Goal: Register for event/course

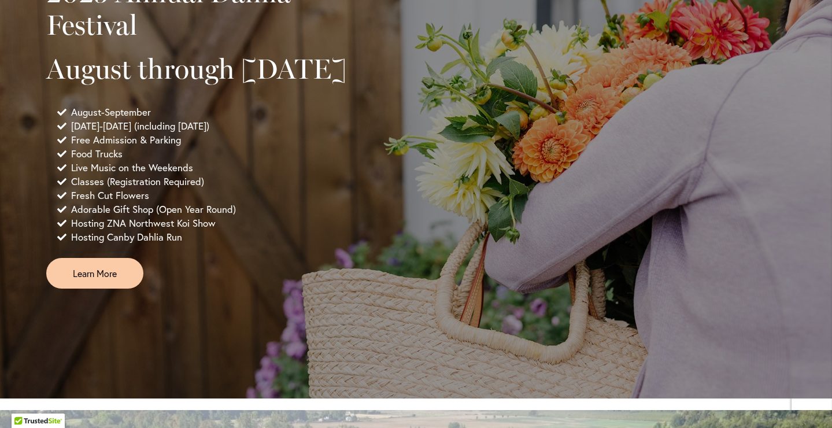
scroll to position [820, 0]
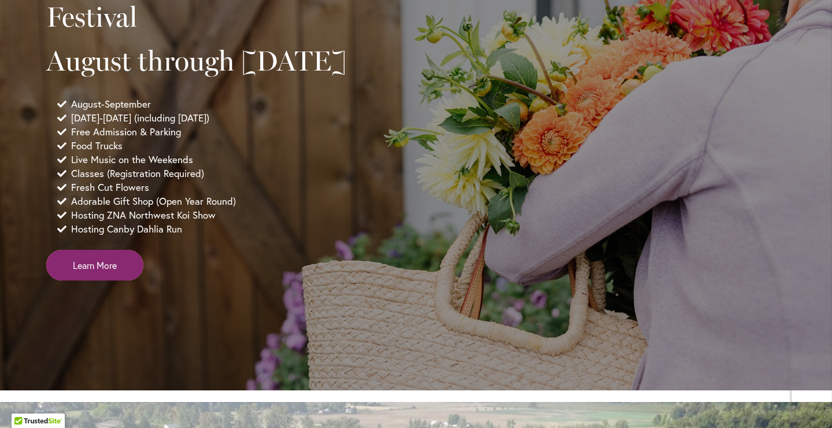
click at [90, 272] on span "Learn More" at bounding box center [95, 264] width 44 height 13
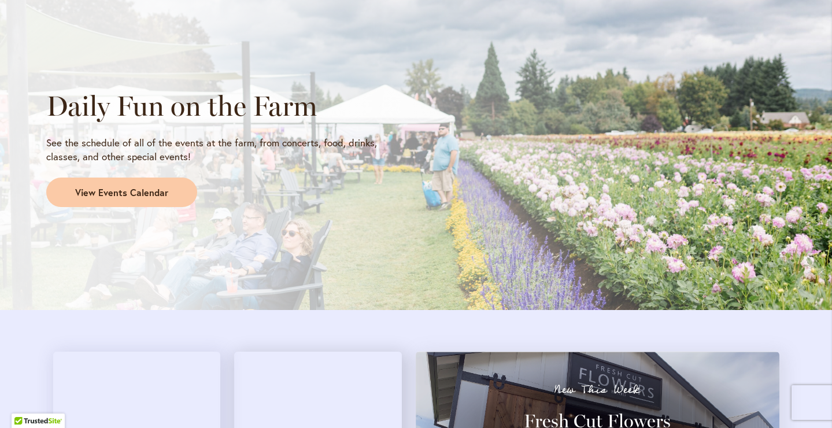
scroll to position [969, 0]
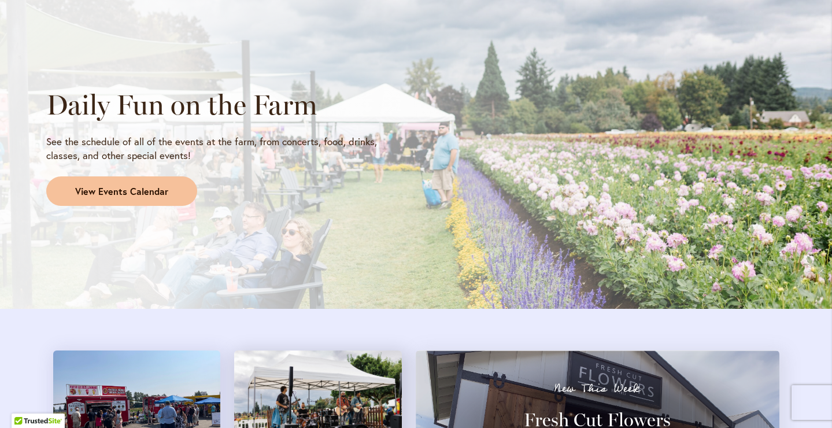
click at [124, 200] on link "View Events Calendar" at bounding box center [121, 191] width 151 height 30
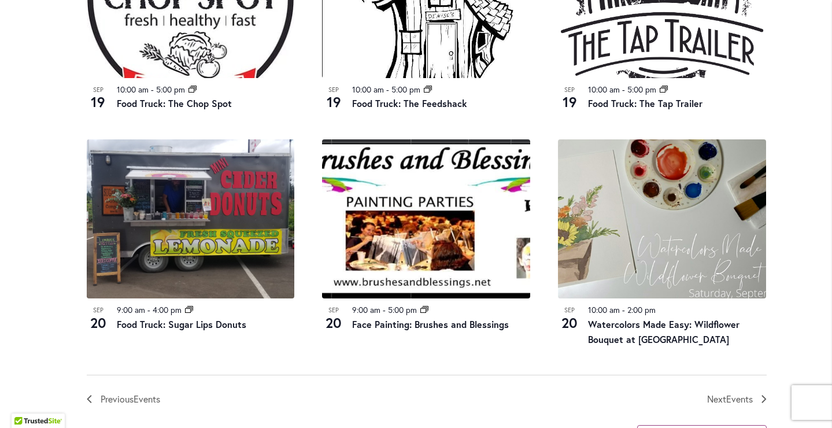
scroll to position [1141, 0]
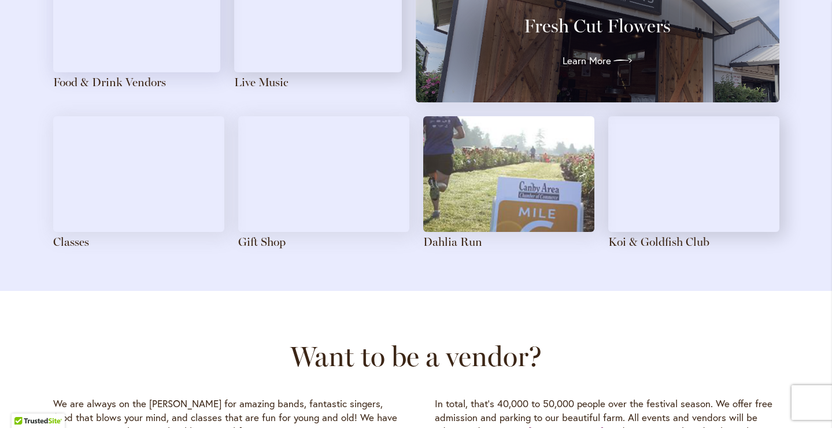
scroll to position [1376, 0]
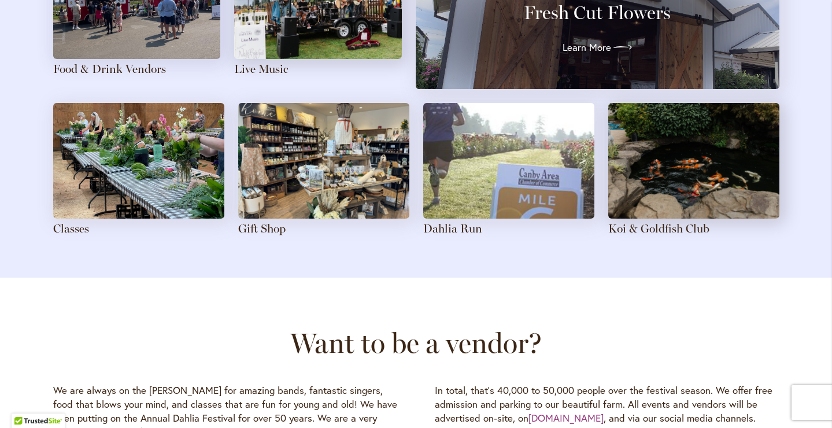
click at [119, 186] on img at bounding box center [138, 161] width 171 height 116
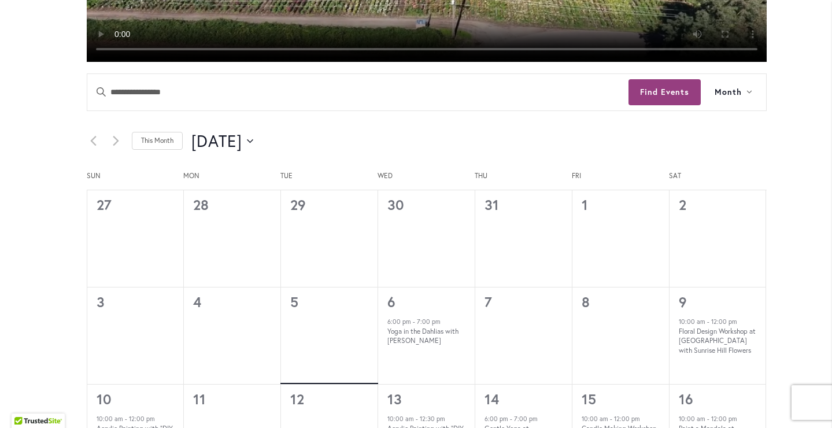
scroll to position [490, 0]
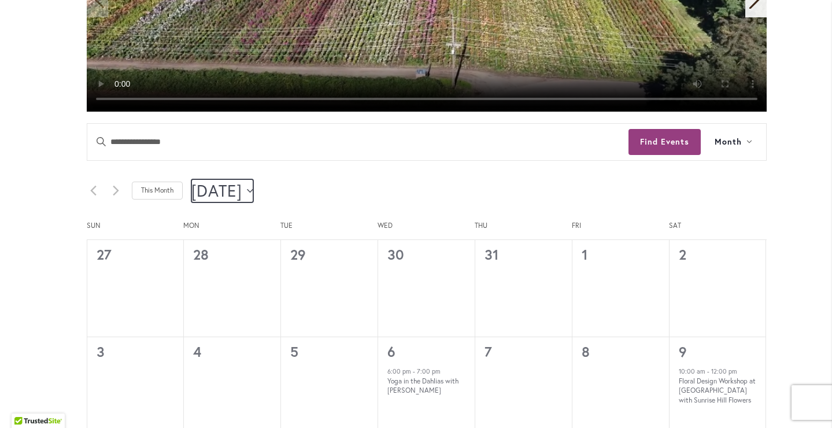
click at [254, 186] on button "[DATE] [DATE]" at bounding box center [222, 190] width 62 height 23
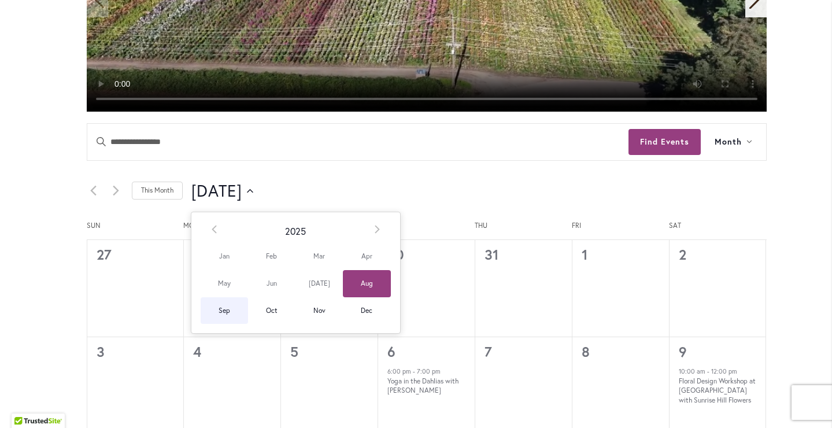
click at [224, 313] on span "Sep" at bounding box center [224, 310] width 47 height 27
type input "********"
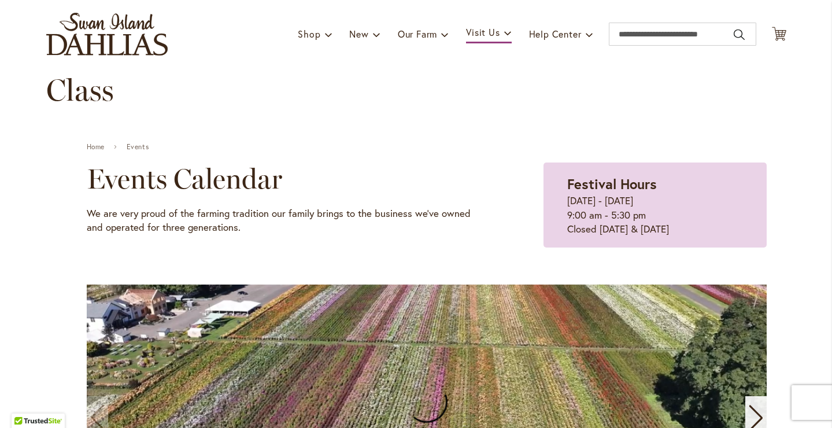
scroll to position [0, 0]
